Goal: Check status: Check status

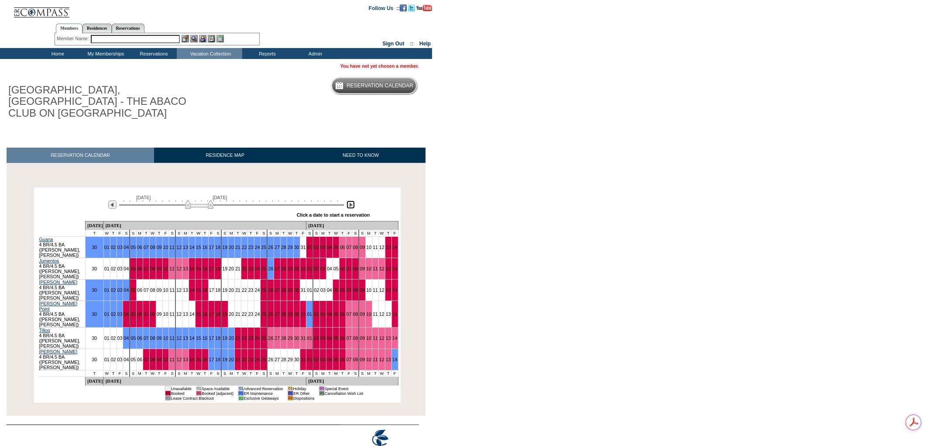
click at [354, 200] on img at bounding box center [350, 204] width 8 height 8
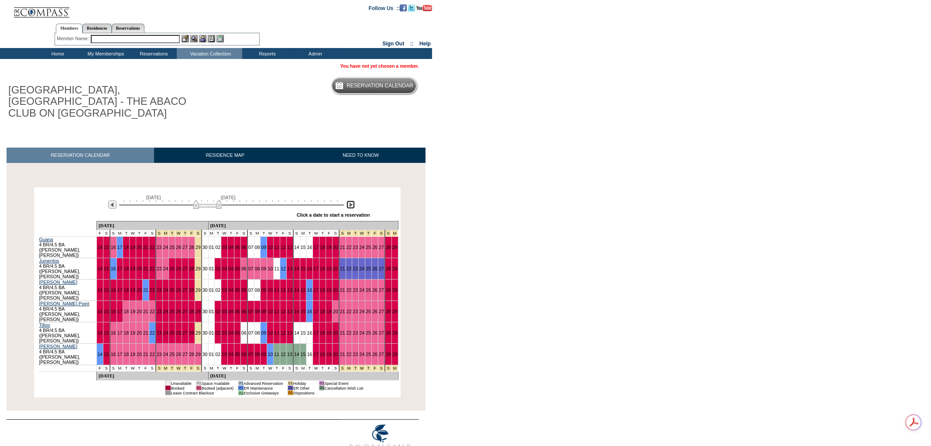
click at [354, 200] on img at bounding box center [350, 204] width 8 height 8
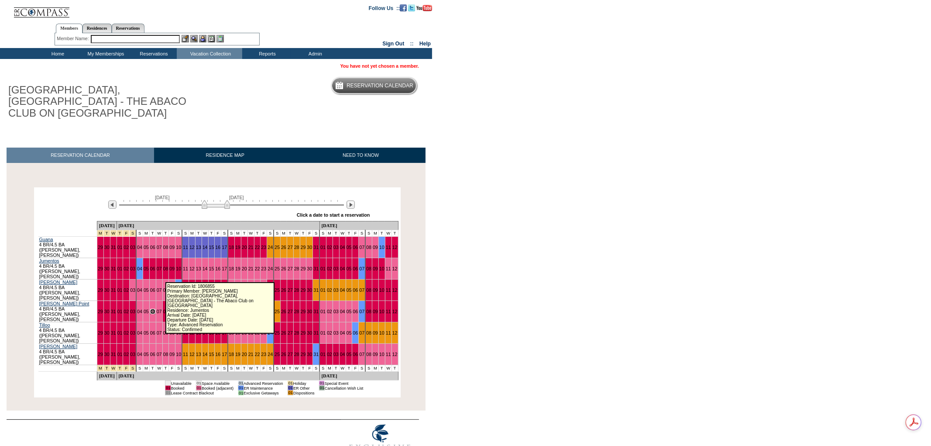
click at [155, 308] on link "06" at bounding box center [152, 310] width 5 height 5
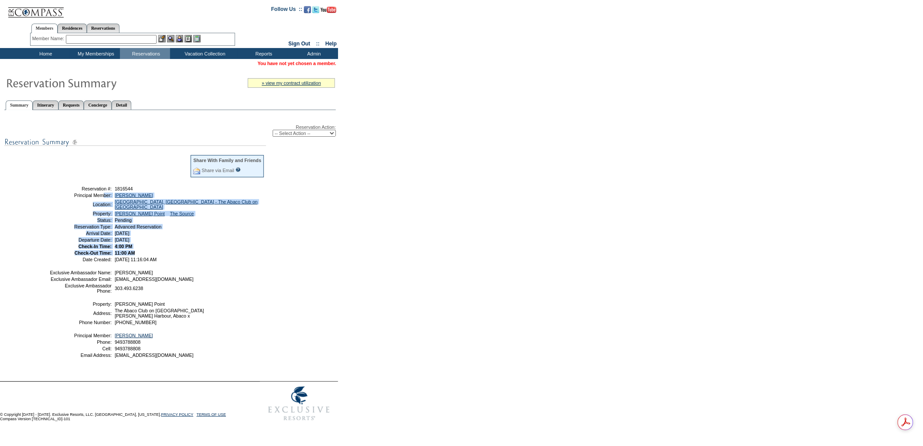
drag, startPoint x: 158, startPoint y: 247, endPoint x: 67, endPoint y: 193, distance: 105.9
click at [67, 193] on tbody "Share With Family and Friends Share via Email Share Reservation Information Ple…" at bounding box center [157, 207] width 216 height 107
copy tbody "Principal Member: Woodall, Julie Location: Abaco, Bahamas - The Abaco Club on W…"
